Goal: Find specific page/section: Find specific page/section

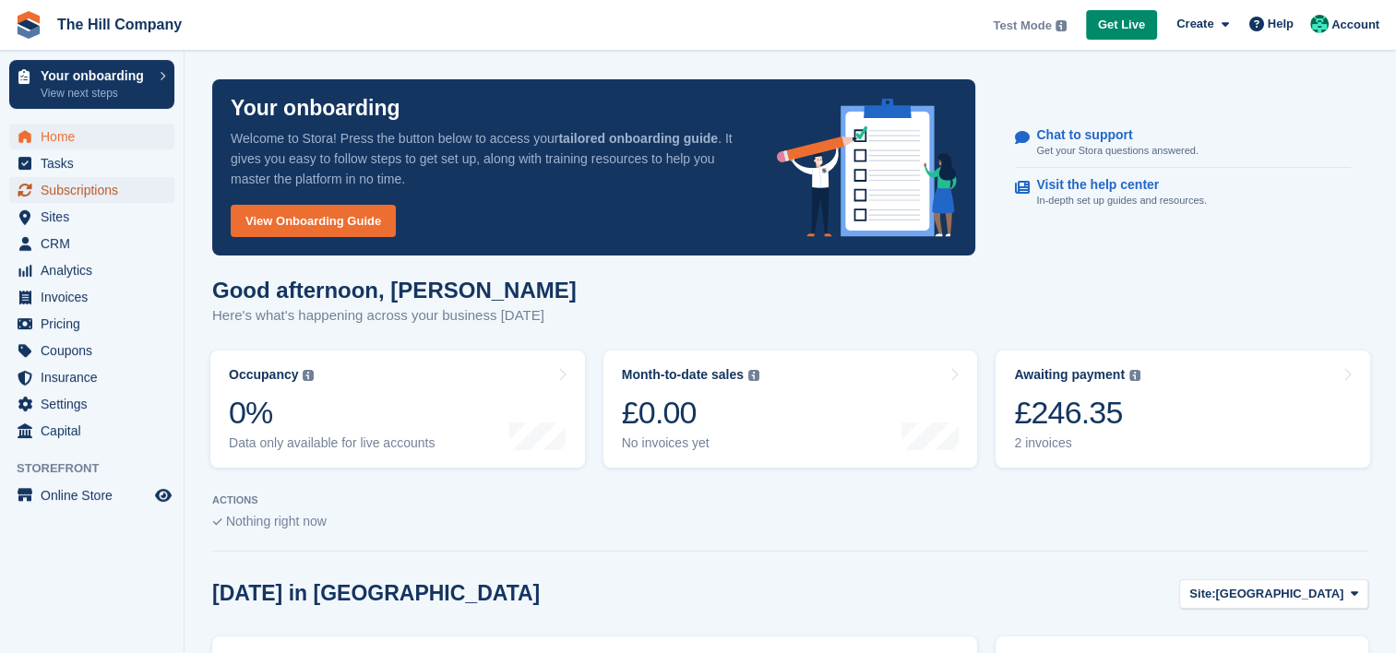
click at [111, 182] on span "Subscriptions" at bounding box center [96, 190] width 111 height 26
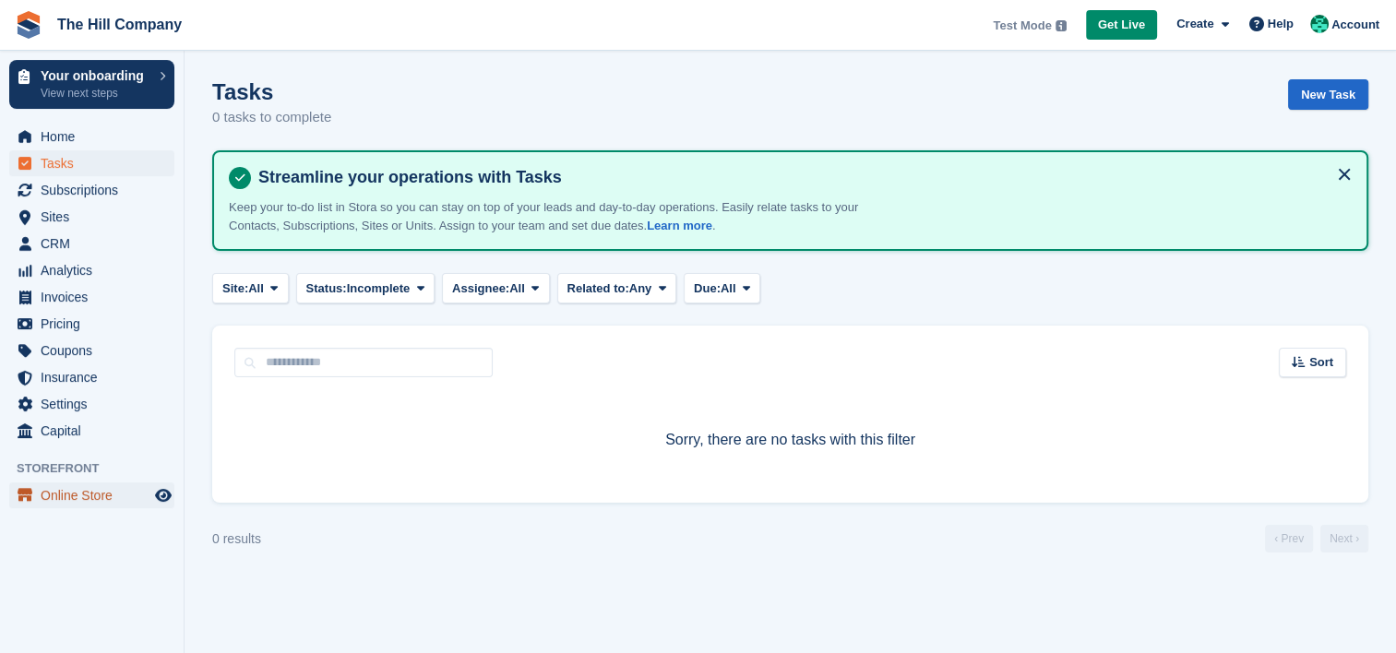
click at [81, 498] on span "Online Store" at bounding box center [96, 495] width 111 height 26
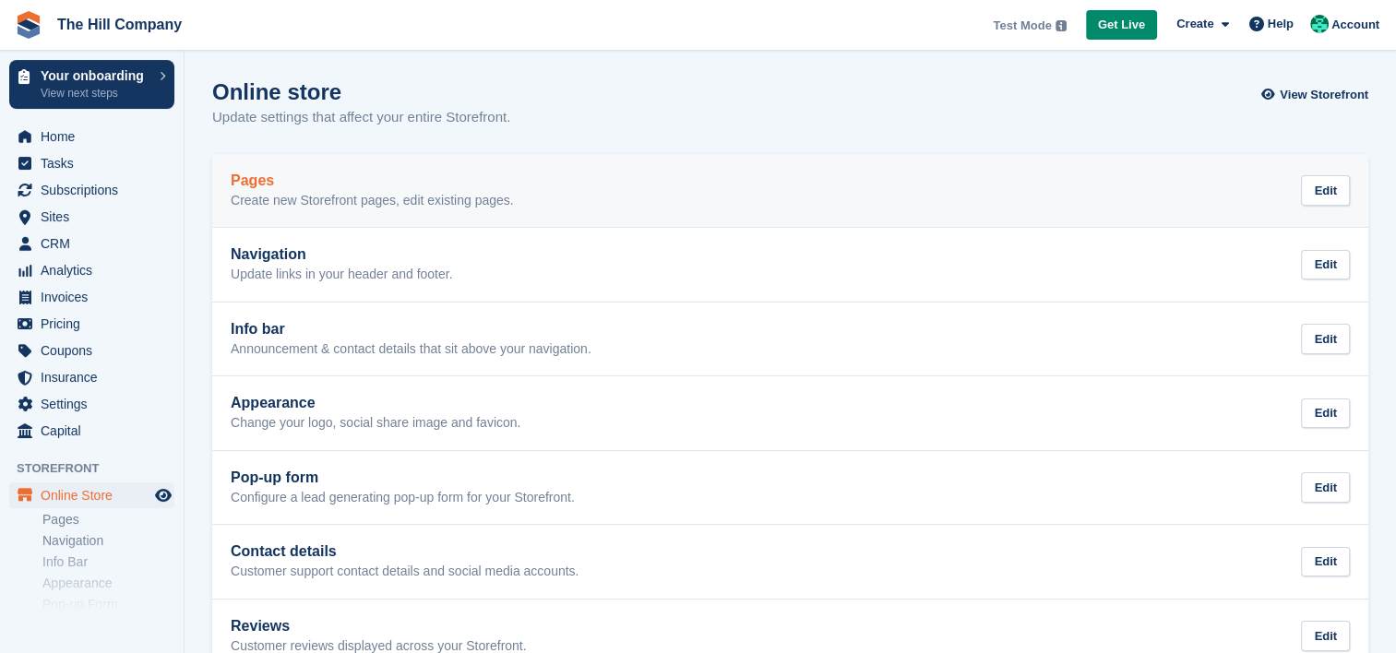
click at [327, 167] on link "Pages Create new Storefront pages, edit existing pages. Edit" at bounding box center [790, 191] width 1156 height 74
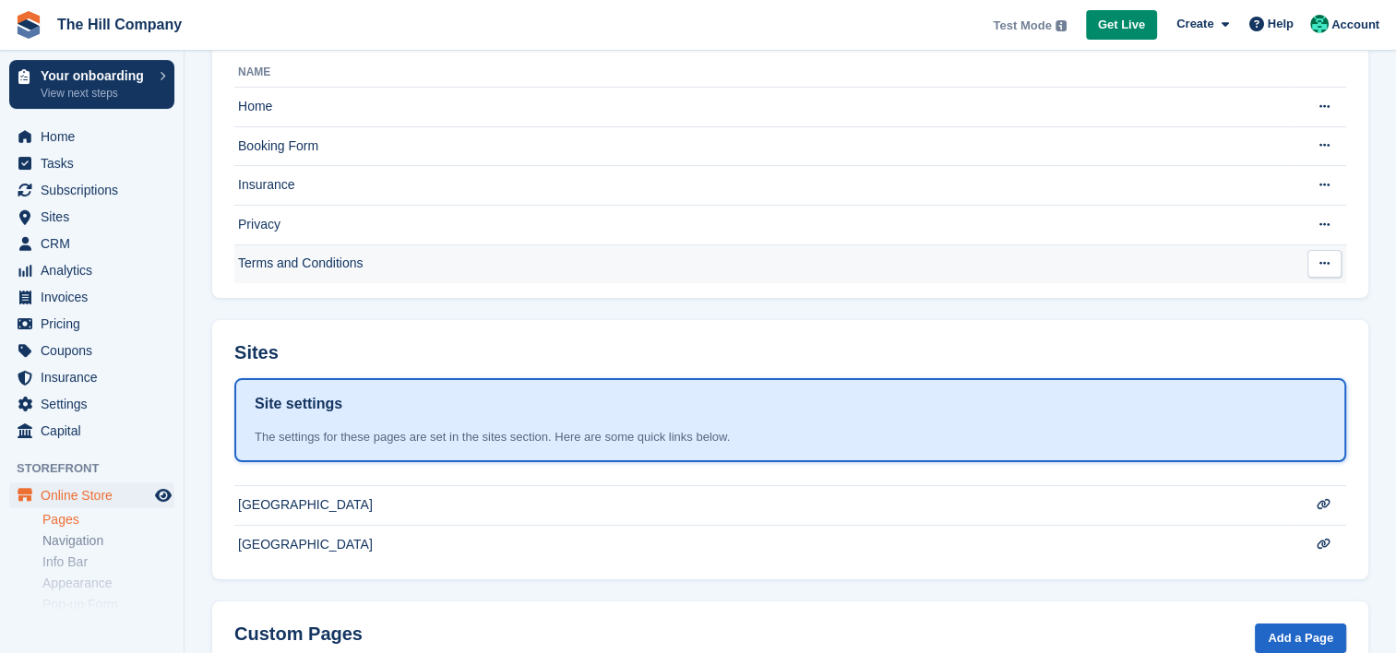
scroll to position [255, 0]
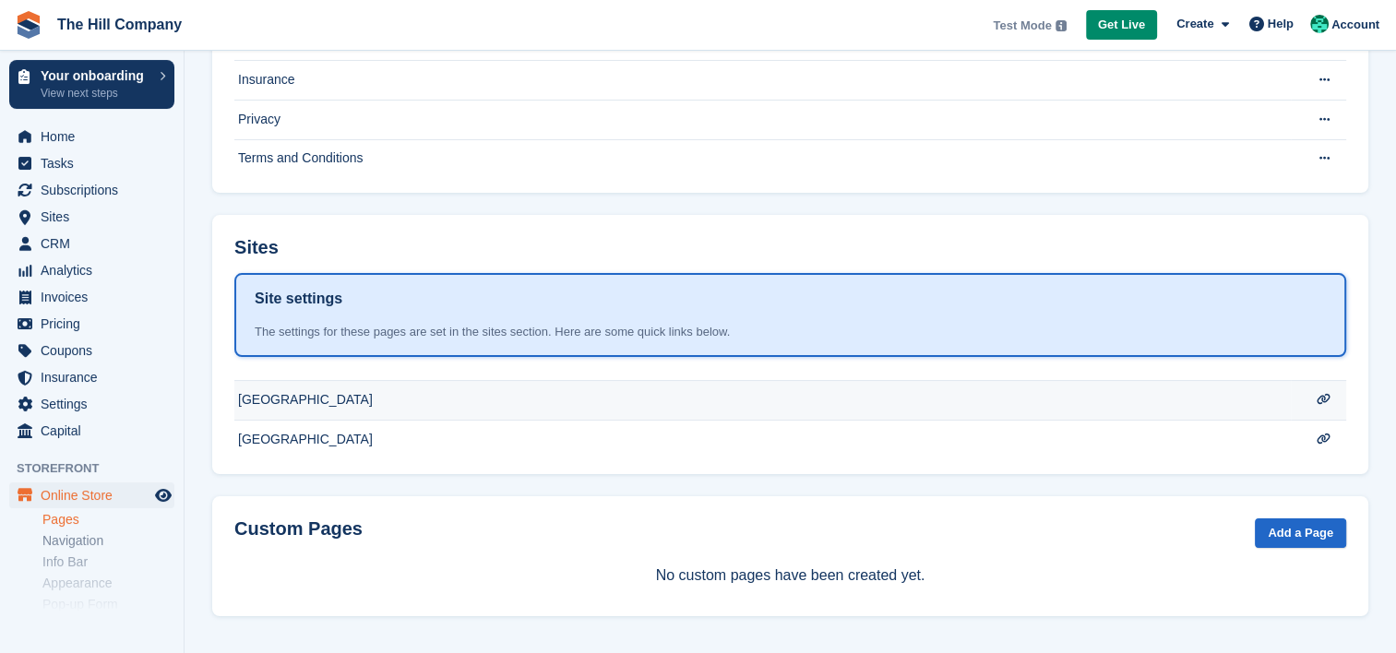
click at [305, 413] on td "[GEOGRAPHIC_DATA]" at bounding box center [762, 401] width 1056 height 40
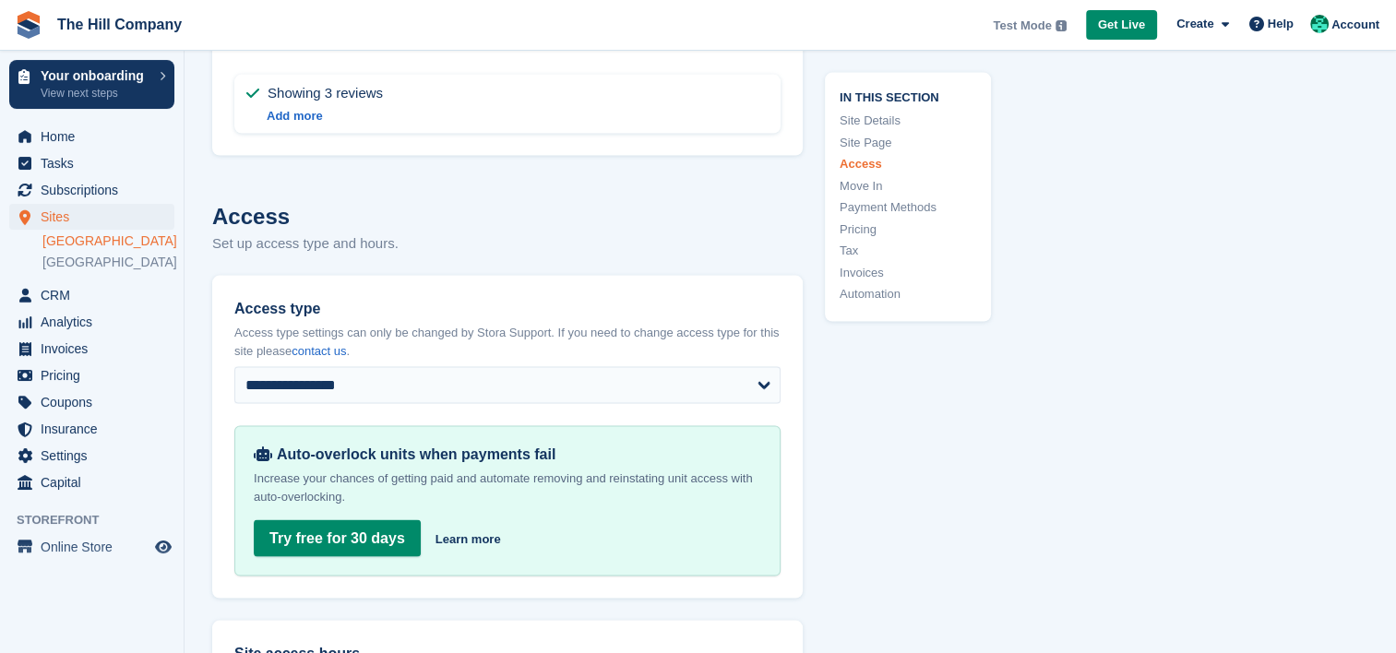
scroll to position [3413, 0]
